Goal: Use online tool/utility

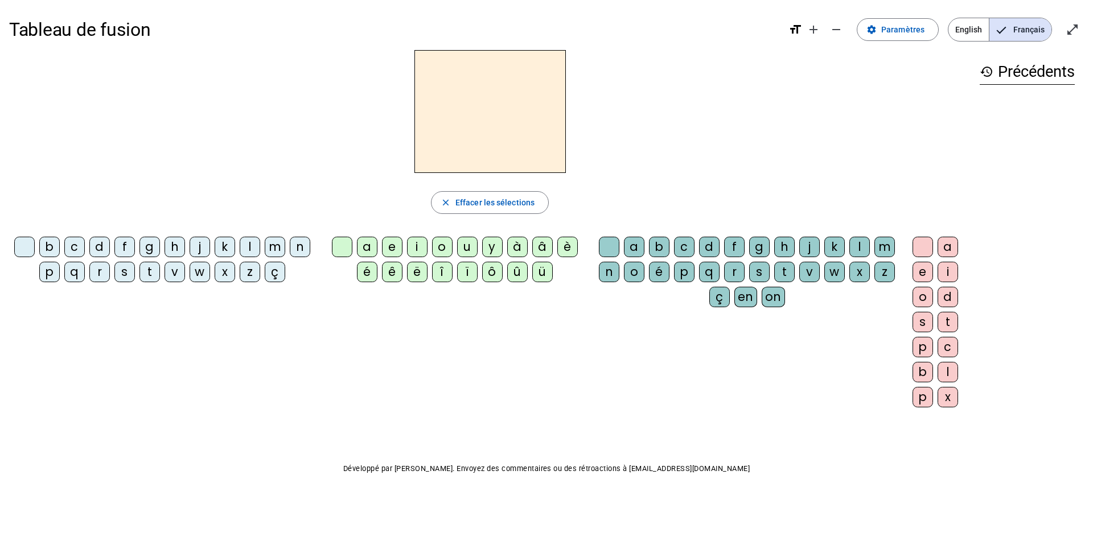
click at [97, 270] on div "r" at bounding box center [99, 272] width 20 height 20
click at [373, 253] on div "a" at bounding box center [367, 247] width 20 height 20
click at [763, 246] on div "g" at bounding box center [759, 247] width 20 height 20
click at [924, 274] on div "e" at bounding box center [922, 272] width 20 height 20
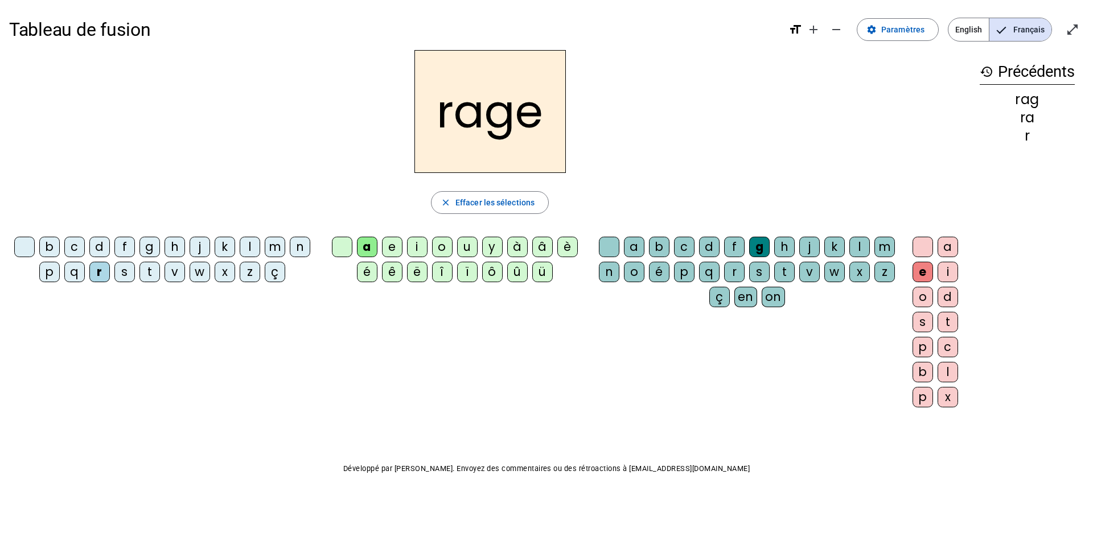
click at [810, 283] on letter-bubble "v" at bounding box center [811, 274] width 25 height 25
click at [50, 241] on div "b" at bounding box center [49, 247] width 20 height 20
click at [148, 250] on div "g" at bounding box center [149, 247] width 20 height 20
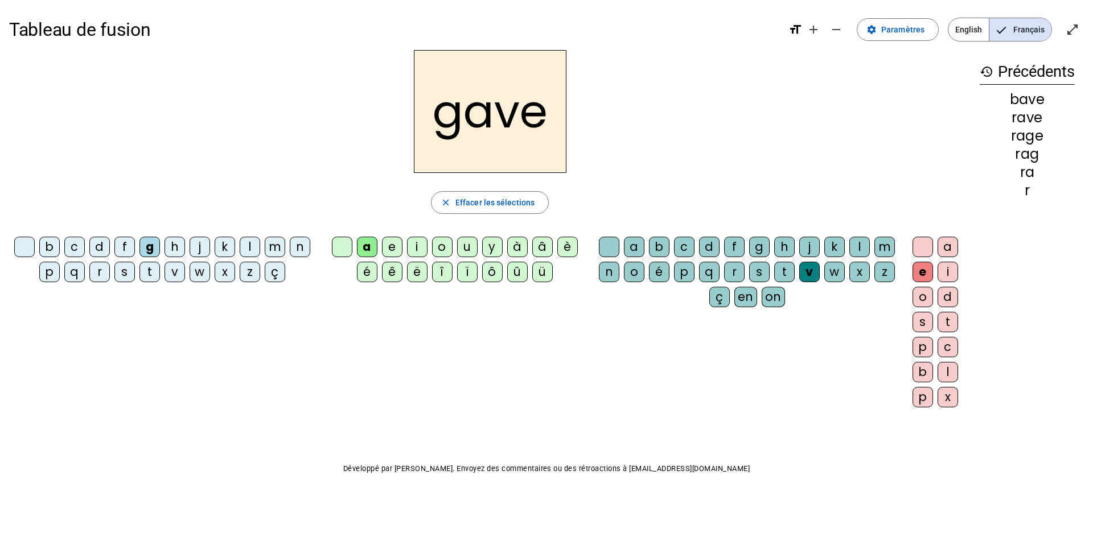
click at [80, 244] on div "c" at bounding box center [74, 247] width 20 height 20
click at [676, 272] on div "p" at bounding box center [684, 272] width 20 height 20
click at [763, 249] on div "g" at bounding box center [759, 247] width 20 height 20
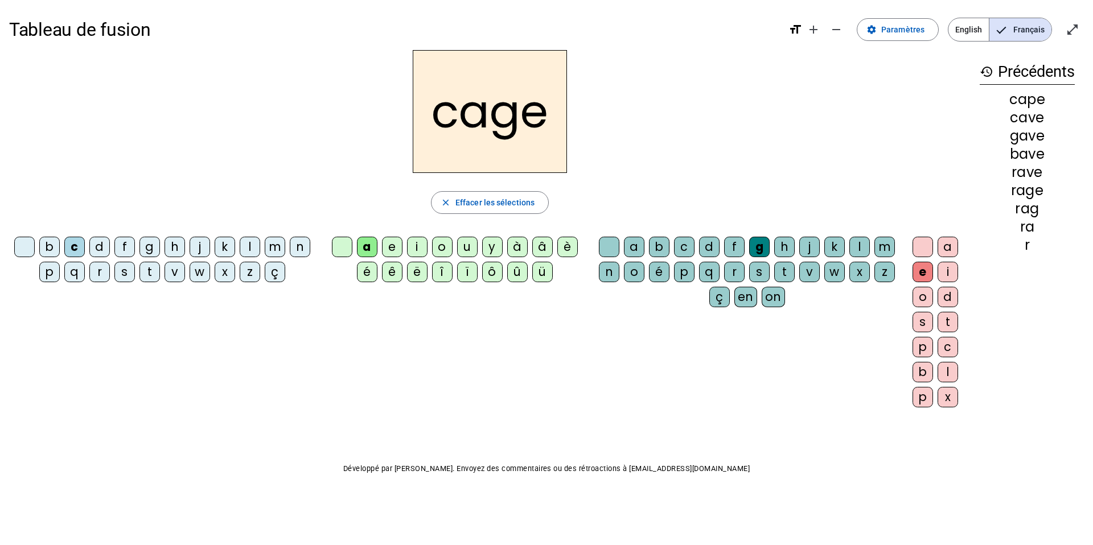
click at [302, 248] on div "n" at bounding box center [300, 247] width 20 height 20
click at [55, 274] on div "p" at bounding box center [49, 272] width 20 height 20
click at [126, 277] on div "s" at bounding box center [124, 272] width 20 height 20
click at [683, 275] on div "p" at bounding box center [684, 272] width 20 height 20
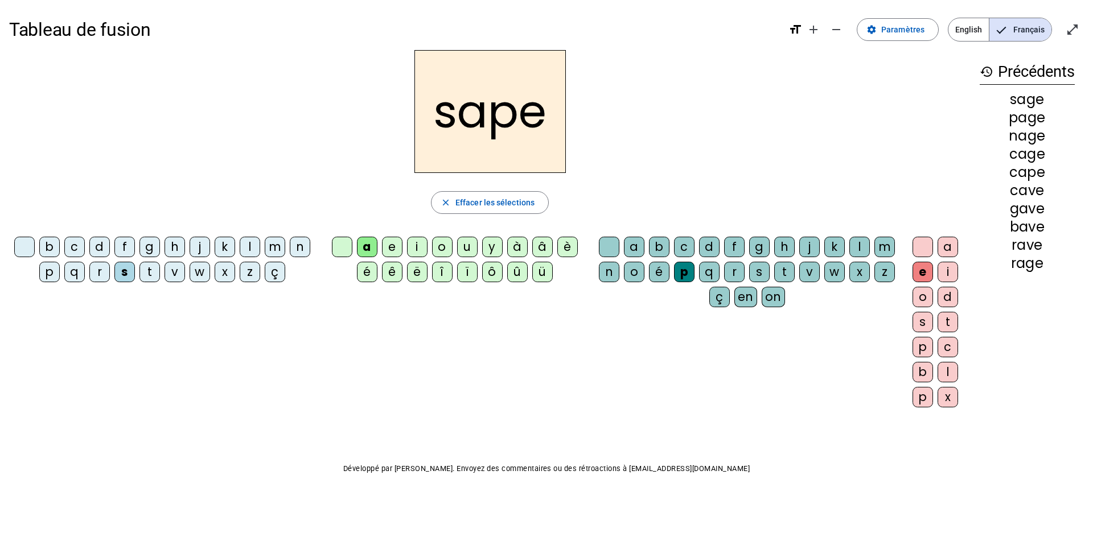
click at [147, 269] on div "t" at bounding box center [149, 272] width 20 height 20
